Goal: Task Accomplishment & Management: Manage account settings

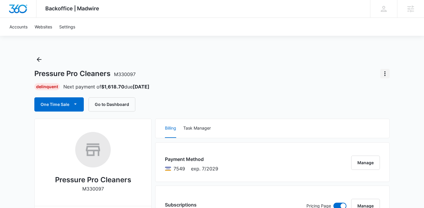
click at [385, 69] on button "Actions" at bounding box center [384, 73] width 9 height 9
click at [366, 89] on div "Close Account" at bounding box center [361, 90] width 28 height 4
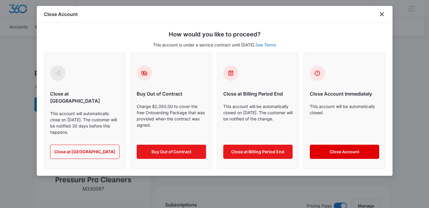
click at [320, 145] on button "Close Account" at bounding box center [344, 152] width 69 height 14
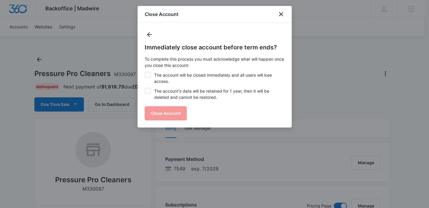
click at [178, 79] on label "The account will be closed immediately and all users will lose access." at bounding box center [215, 78] width 140 height 12
click at [145, 72] on input "The account will be closed immediately and all users will lose access." at bounding box center [145, 72] width 0 height 0
checkbox input "true"
click at [177, 92] on label "The account's data will be retained for 1 year, then it will be deleted and can…" at bounding box center [215, 94] width 140 height 12
click at [145, 88] on input "The account's data will be retained for 1 year, then it will be deleted and can…" at bounding box center [145, 88] width 0 height 0
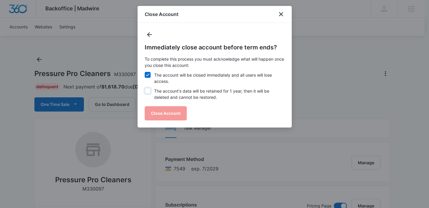
checkbox input "true"
click at [169, 114] on button "Close Account" at bounding box center [166, 113] width 42 height 14
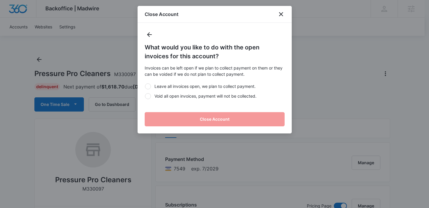
click at [182, 95] on label "Void all open invoices, payment will not be collected." at bounding box center [215, 96] width 140 height 6
click at [145, 96] on input "Void all open invoices, payment will not be collected." at bounding box center [145, 96] width 0 height 0
radio input "true"
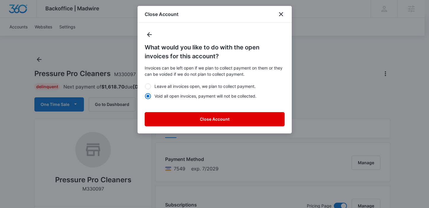
click at [198, 119] on button "Close Account" at bounding box center [215, 119] width 140 height 14
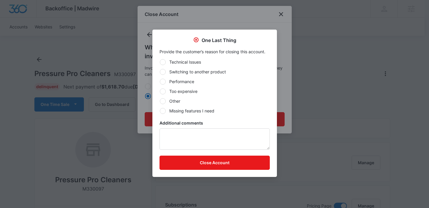
click at [181, 99] on label "Other" at bounding box center [214, 101] width 110 height 6
click at [160, 101] on input "Other" at bounding box center [159, 101] width 0 height 0
radio input "true"
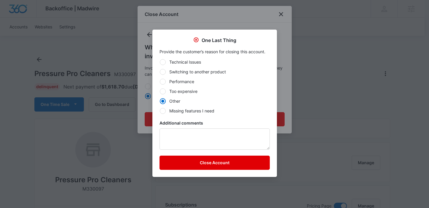
click at [205, 161] on button "Close Account" at bounding box center [214, 163] width 110 height 14
